Goal: Transaction & Acquisition: Purchase product/service

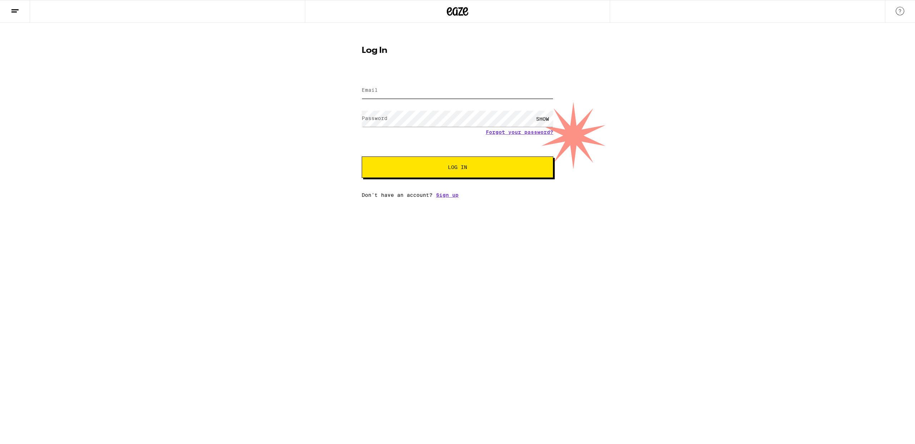
type input "[PERSON_NAME][EMAIL_ADDRESS][DOMAIN_NAME]"
click at [407, 171] on button "Log In" at bounding box center [457, 166] width 191 height 21
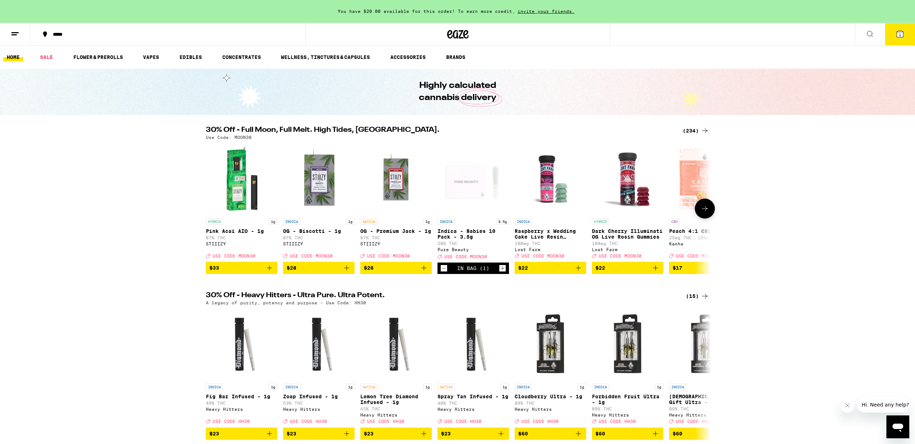
click at [442, 273] on icon "Decrement" at bounding box center [443, 268] width 6 height 9
click at [710, 213] on button at bounding box center [704, 209] width 20 height 20
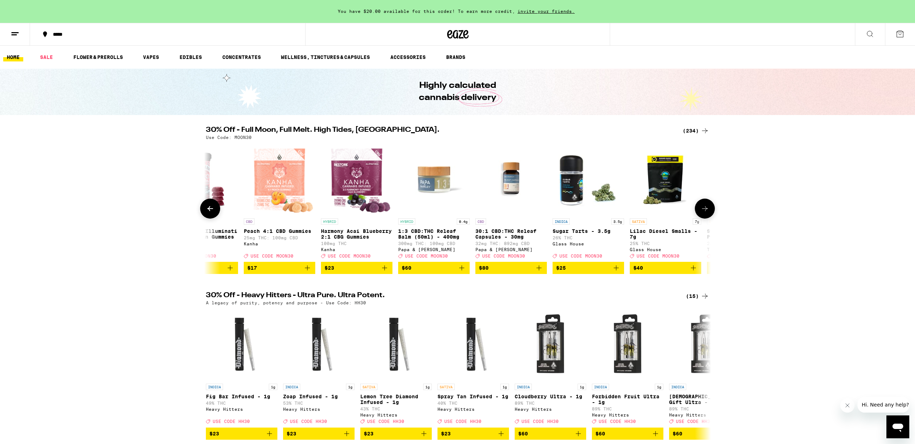
click at [710, 213] on button at bounding box center [704, 209] width 20 height 20
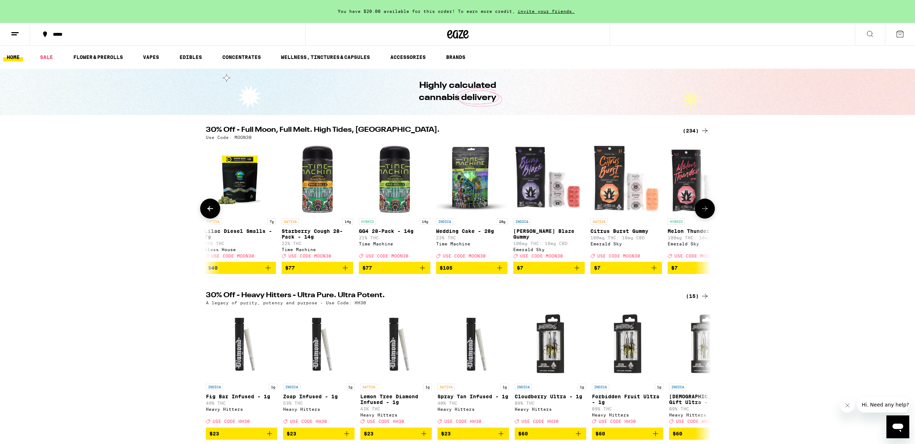
click at [710, 213] on button at bounding box center [704, 209] width 20 height 20
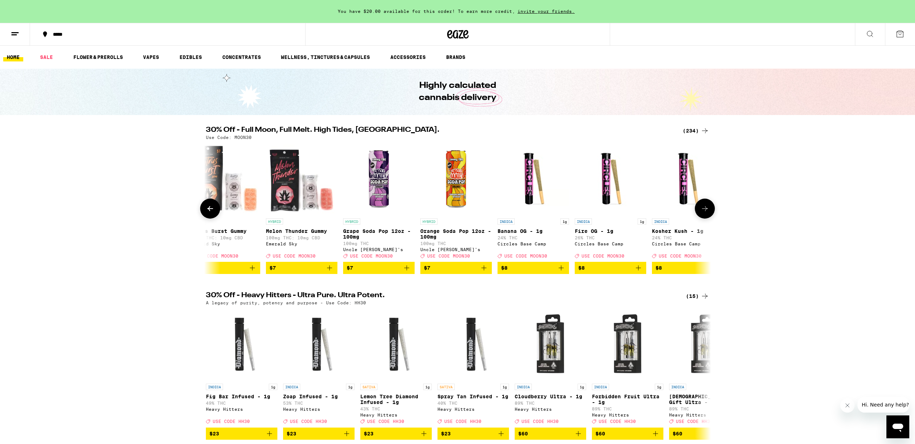
scroll to position [0, 1275]
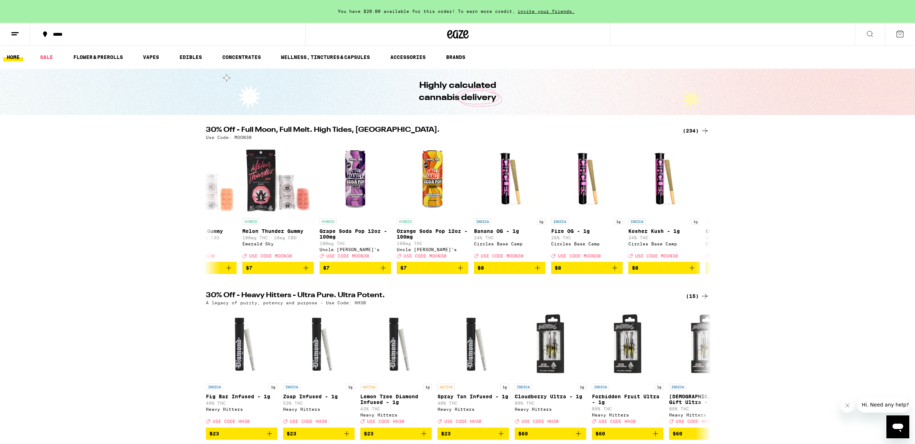
click at [697, 129] on div "(234)" at bounding box center [695, 130] width 26 height 9
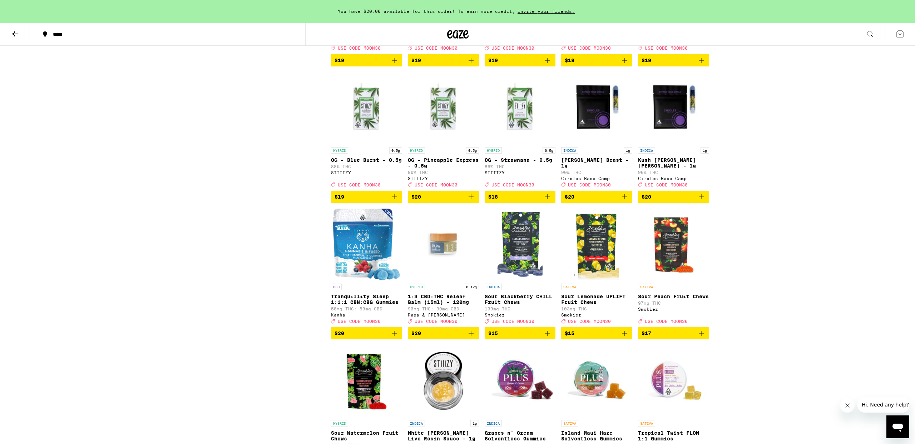
scroll to position [3054, 0]
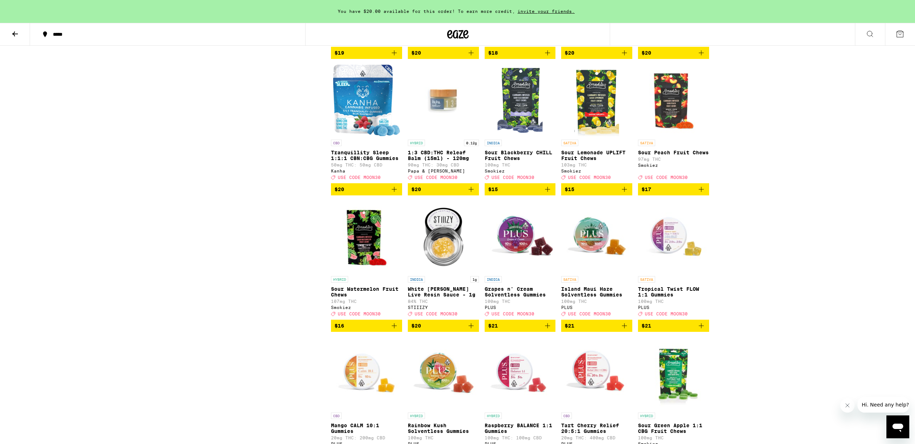
click at [899, 34] on icon at bounding box center [899, 34] width 6 height 6
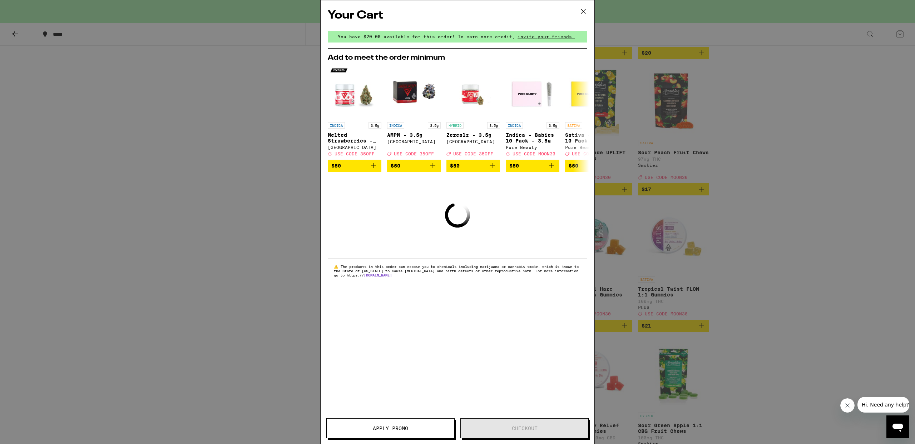
click at [582, 11] on icon at bounding box center [583, 11] width 11 height 11
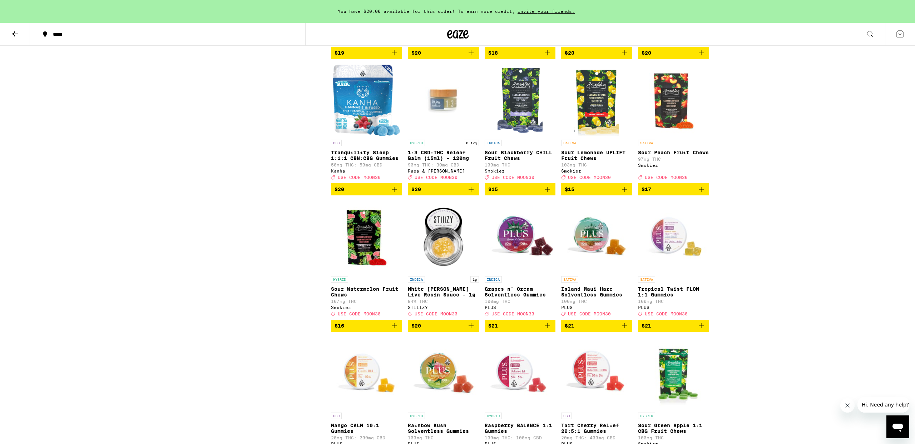
click at [900, 38] on icon at bounding box center [899, 34] width 9 height 9
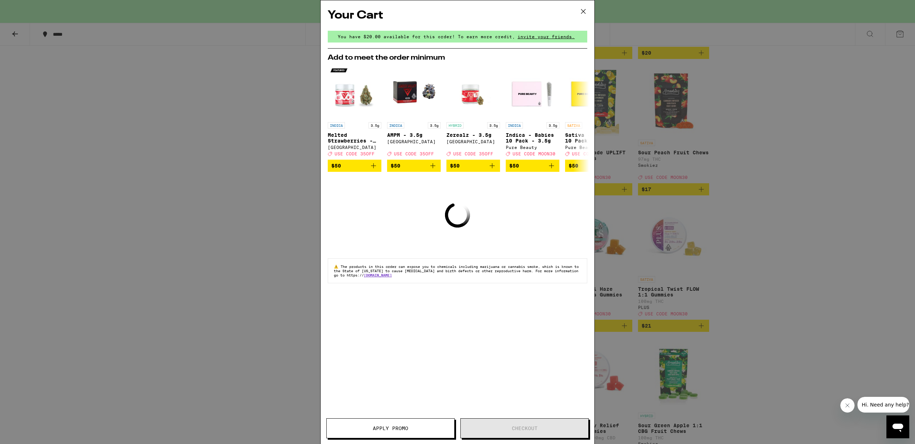
click at [584, 7] on icon at bounding box center [583, 11] width 11 height 11
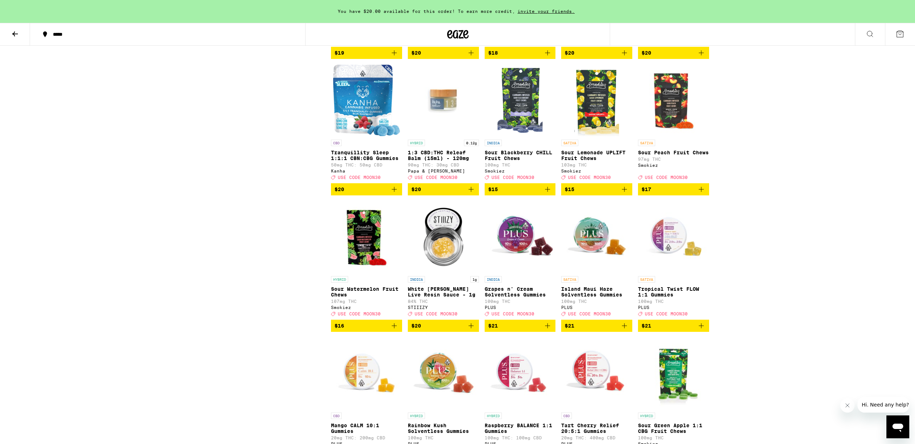
click at [61, 40] on button "*****" at bounding box center [167, 34] width 275 height 21
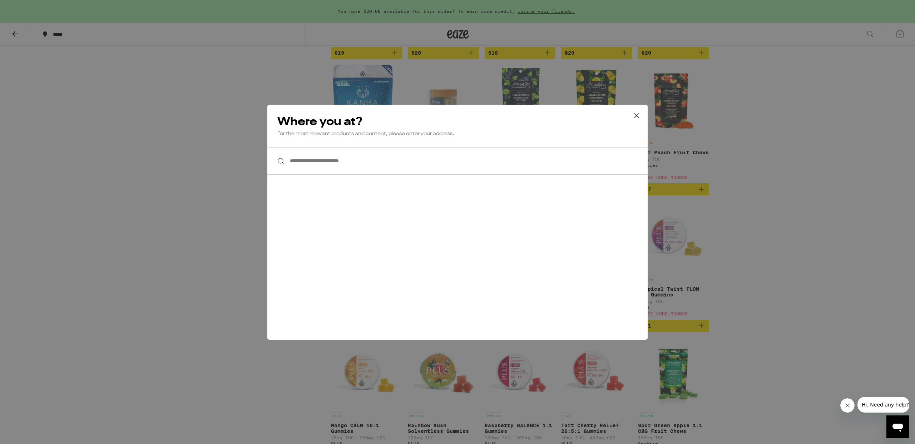
click at [363, 163] on input "**********" at bounding box center [457, 161] width 380 height 28
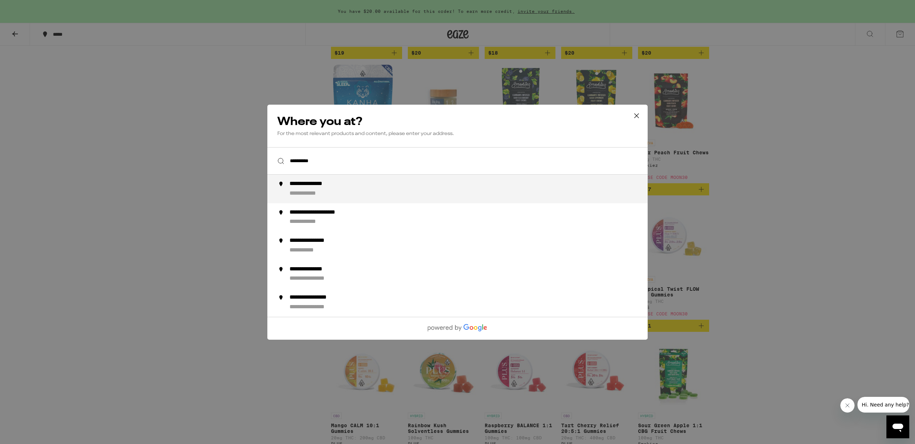
click at [379, 193] on div "**********" at bounding box center [471, 188] width 364 height 17
type input "**********"
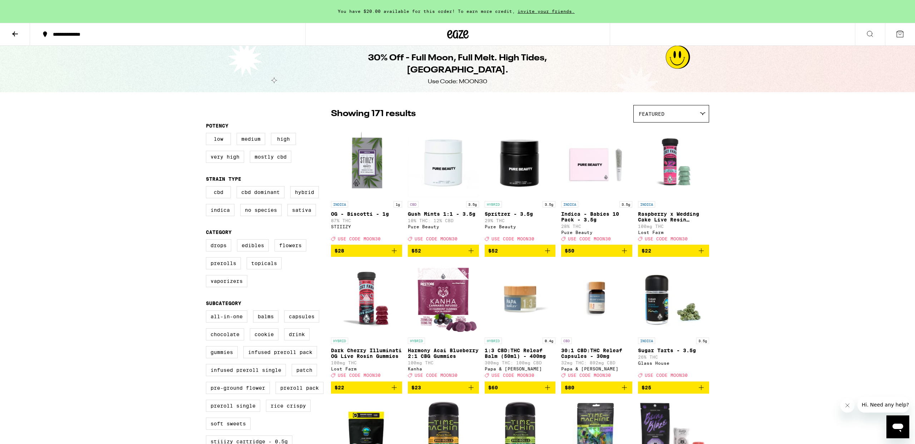
click at [468, 254] on icon "Add to bag" at bounding box center [471, 250] width 9 height 9
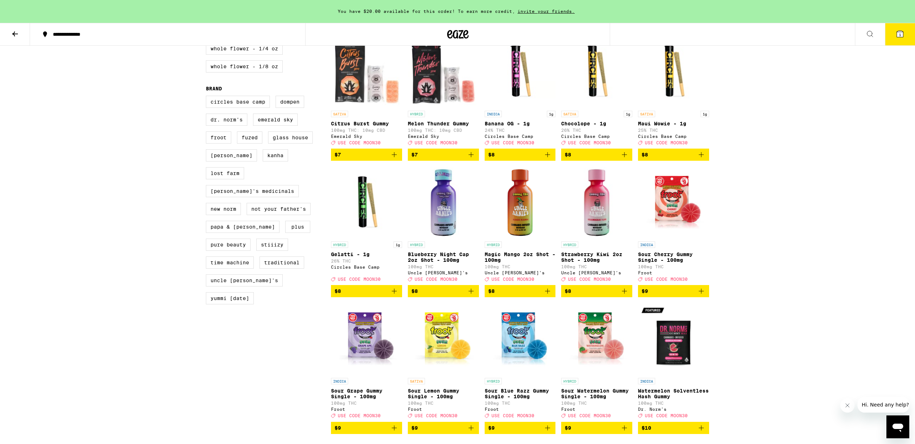
scroll to position [514, 0]
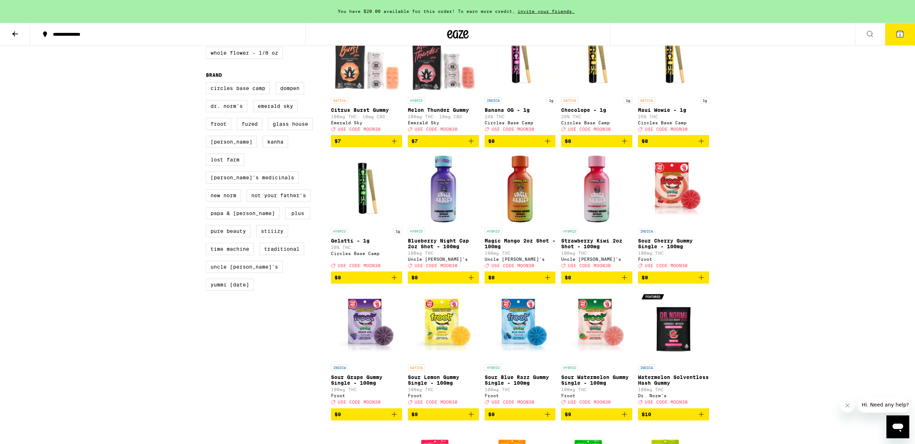
click at [472, 282] on icon "Add to bag" at bounding box center [471, 277] width 9 height 9
click at [471, 282] on icon "Increment" at bounding box center [472, 278] width 6 height 9
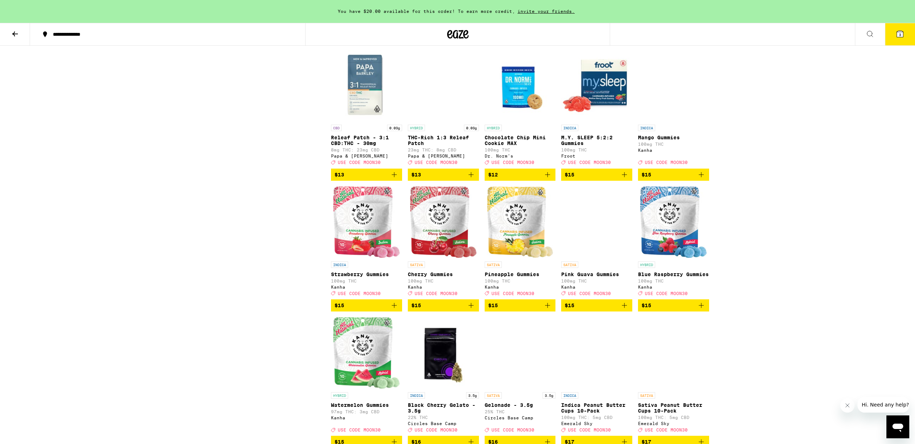
scroll to position [1301, 0]
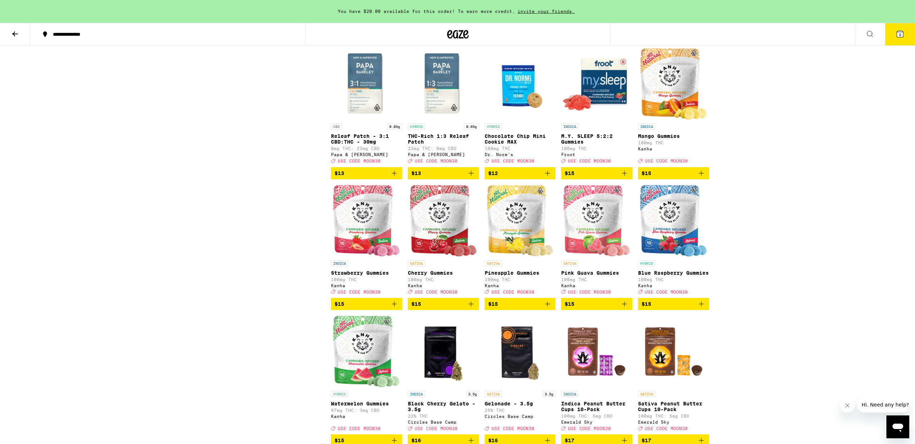
click at [626, 178] on icon "Add to bag" at bounding box center [624, 173] width 9 height 9
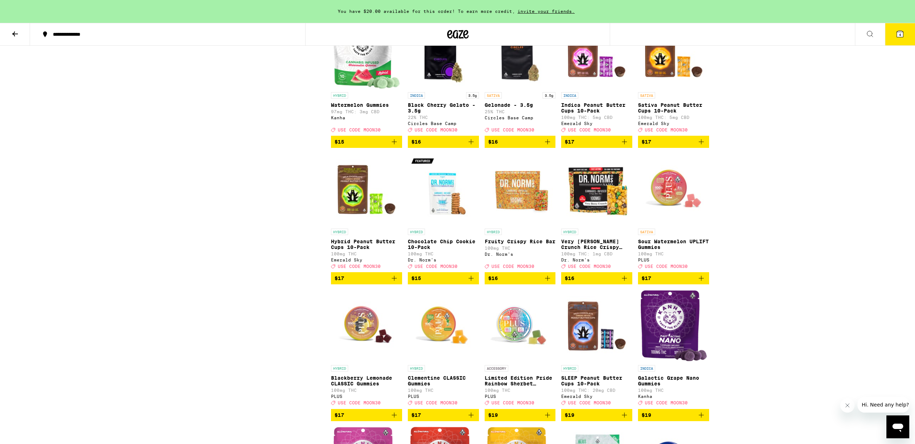
scroll to position [1601, 0]
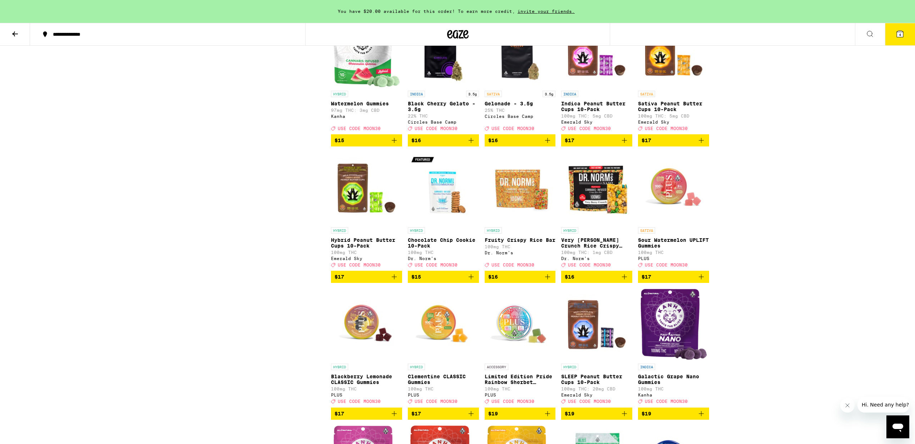
click at [897, 43] on button "4" at bounding box center [900, 34] width 30 height 22
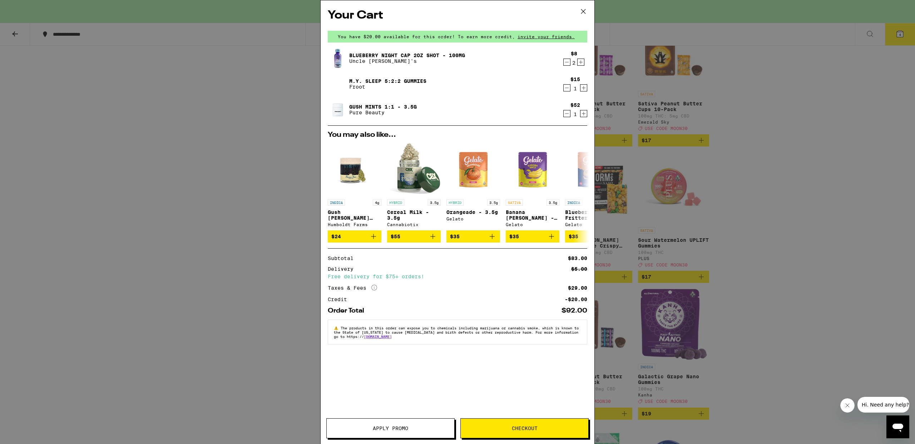
click at [418, 427] on span "Apply Promo" at bounding box center [391, 428] width 128 height 5
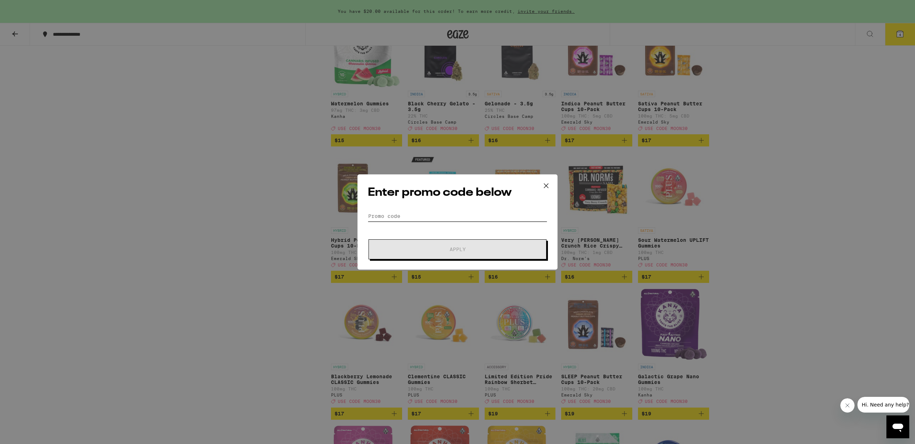
click at [421, 214] on input "Promo Code" at bounding box center [457, 216] width 179 height 11
type input "MOON30"
click at [451, 245] on button "Apply" at bounding box center [457, 249] width 178 height 20
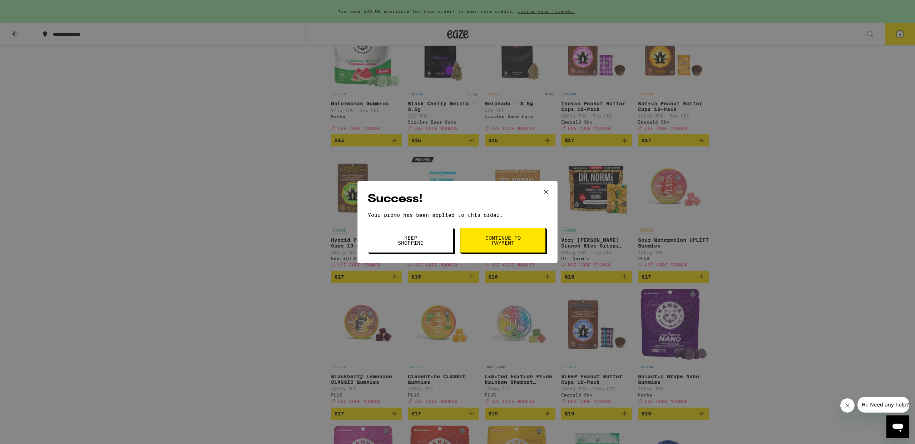
click at [495, 245] on span "Continue to payment" at bounding box center [502, 240] width 36 height 10
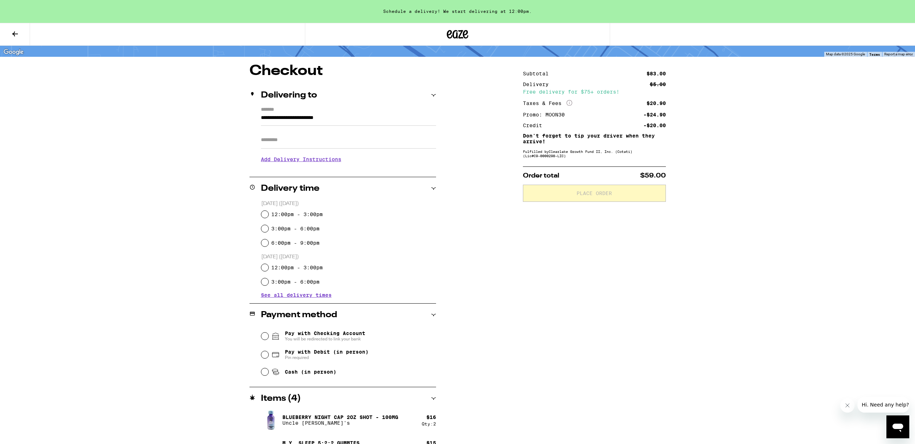
scroll to position [89, 0]
